Goal: Information Seeking & Learning: Check status

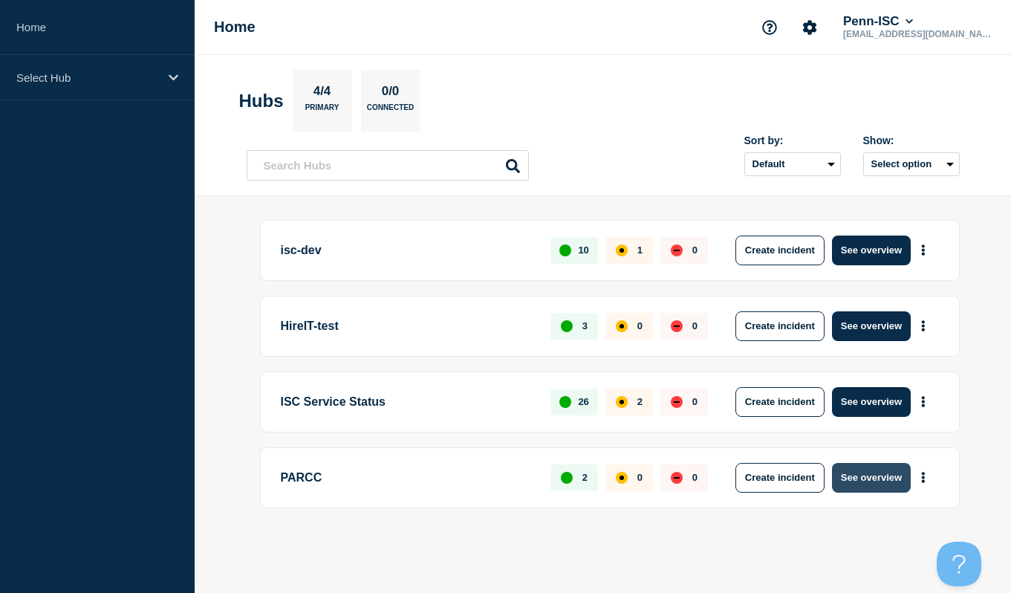
click at [867, 484] on button "See overview" at bounding box center [871, 478] width 79 height 30
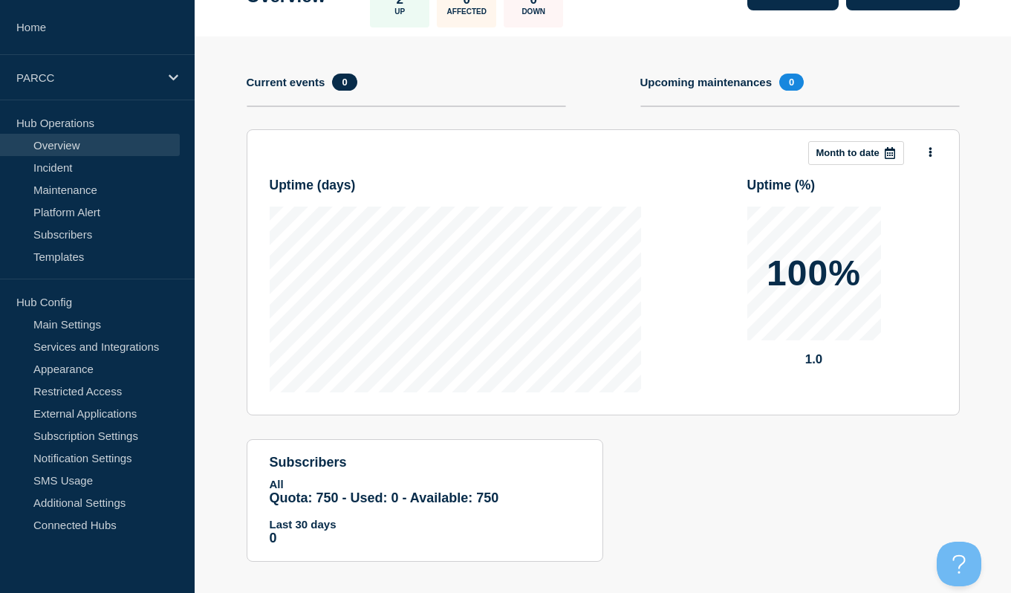
scroll to position [140, 0]
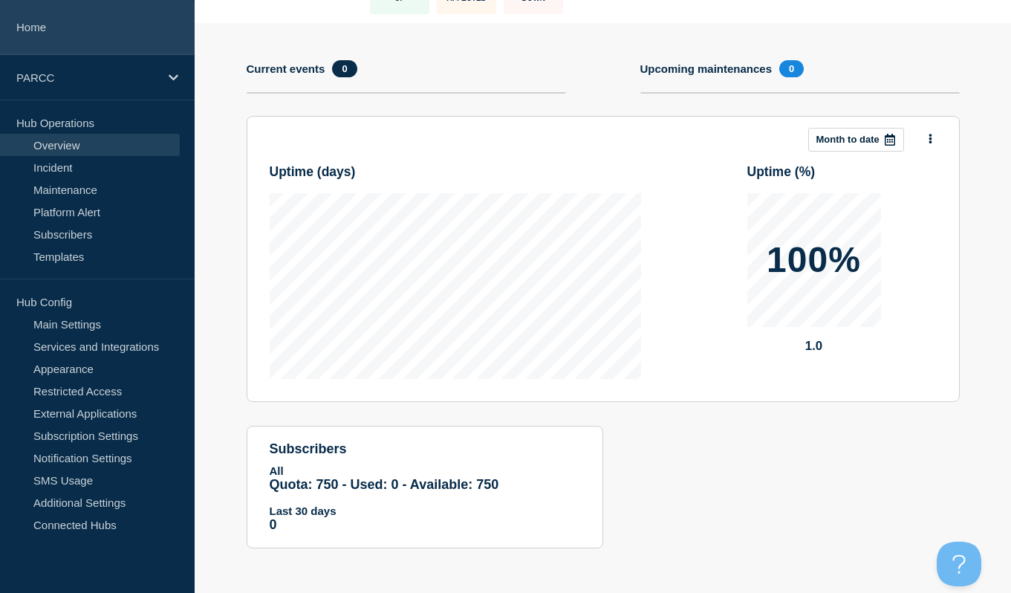
click at [33, 42] on link "Home" at bounding box center [97, 27] width 195 height 55
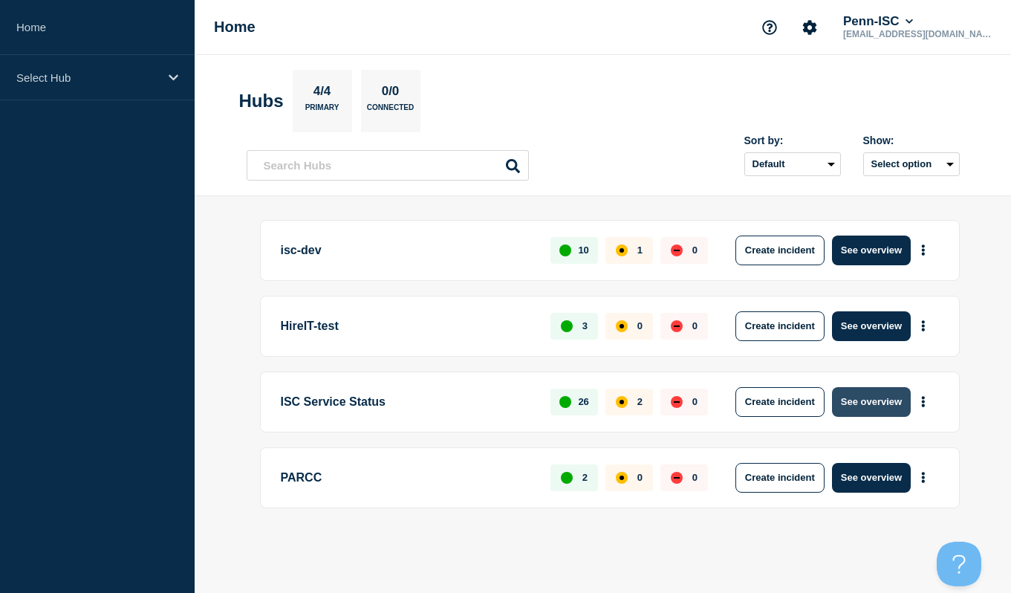
click at [897, 392] on button "See overview" at bounding box center [871, 402] width 79 height 30
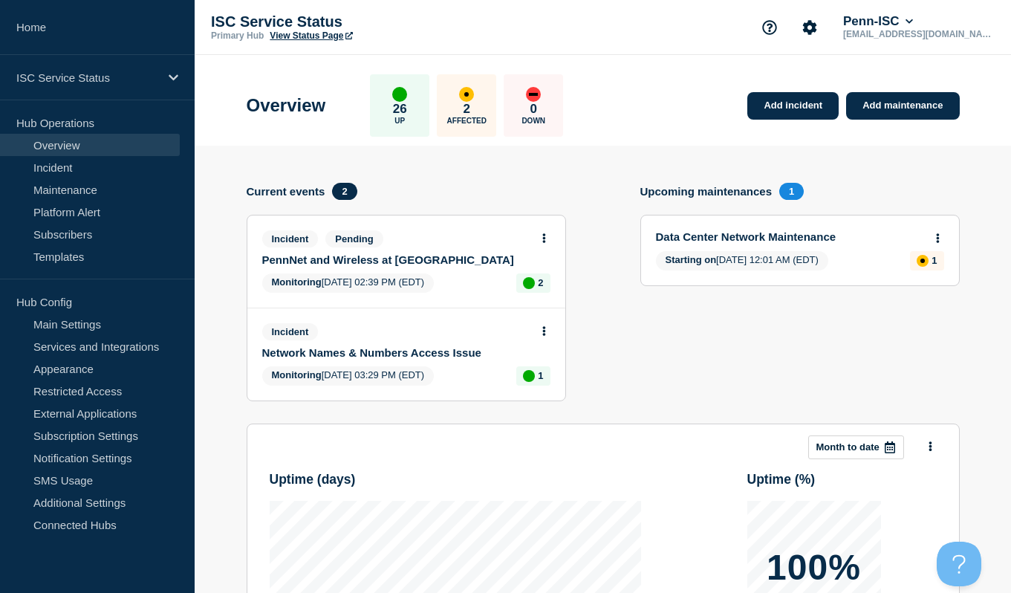
click at [341, 39] on link "View Status Page" at bounding box center [311, 35] width 82 height 10
click at [455, 264] on link "PennNet and Wireless at [GEOGRAPHIC_DATA]" at bounding box center [396, 259] width 268 height 13
